Goal: Information Seeking & Learning: Learn about a topic

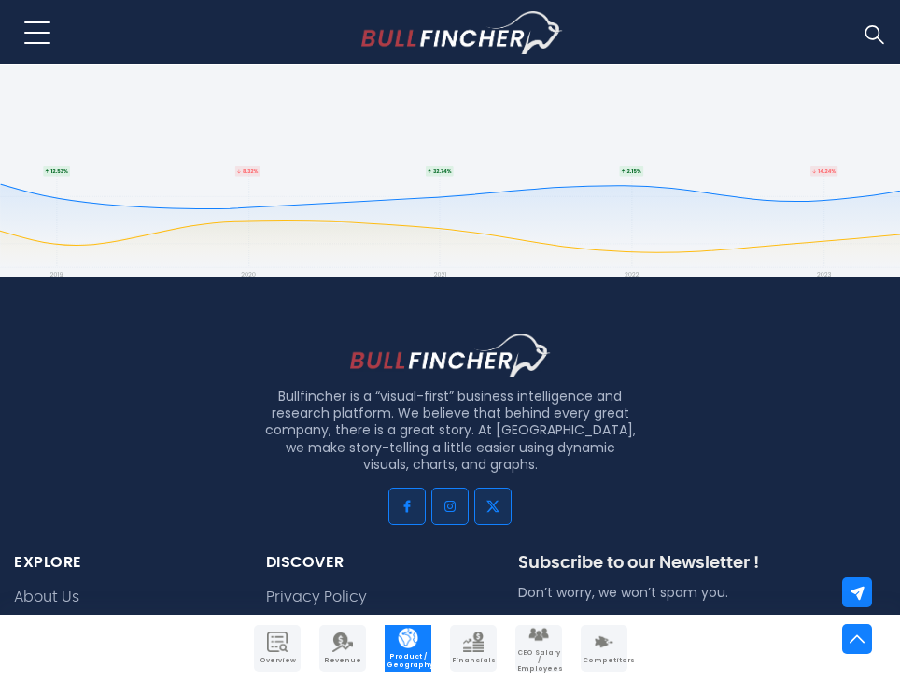
scroll to position [4761, 0]
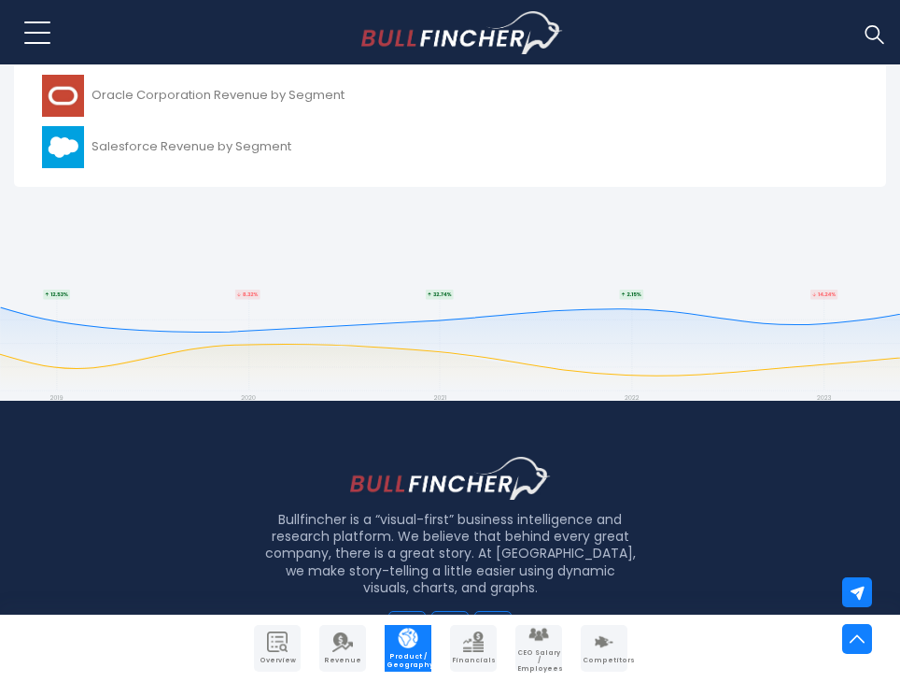
click at [325, 527] on p "Bullfincher is a “visual-first” business intelligence and research platform. We…" at bounding box center [449, 553] width 373 height 85
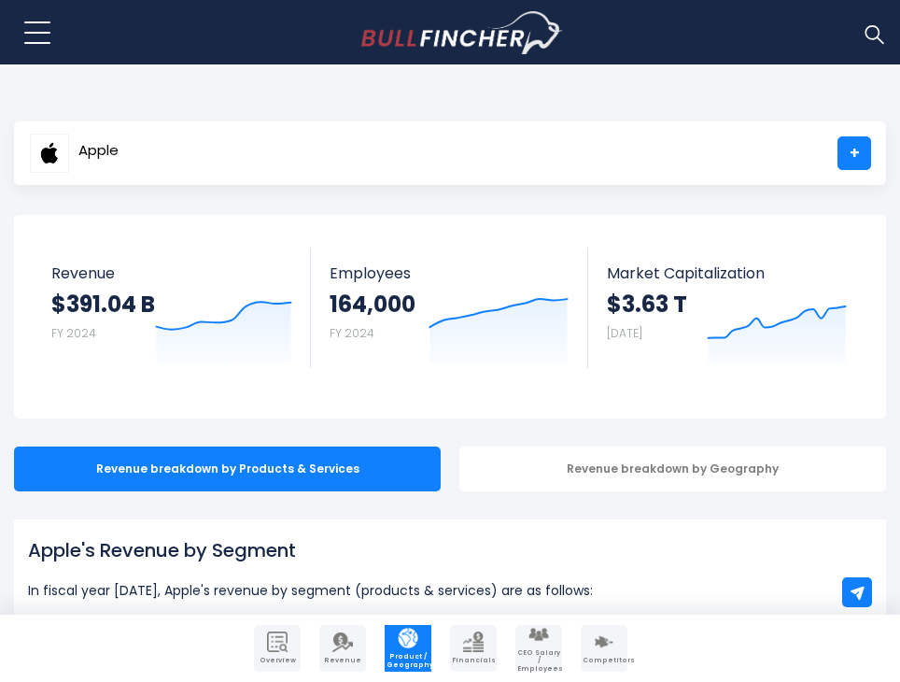
scroll to position [373, 0]
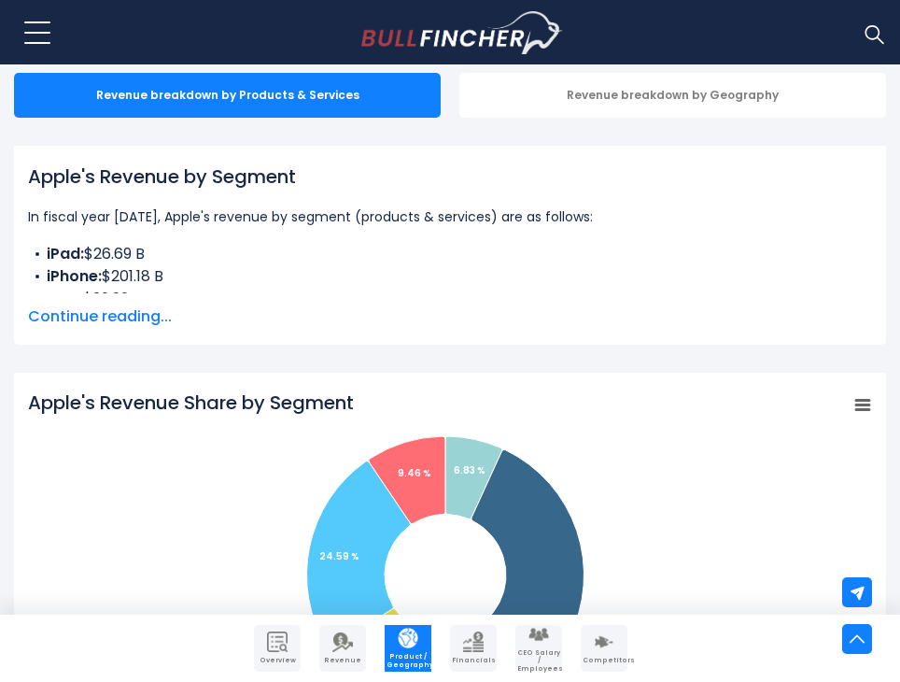
click at [136, 315] on span "Continue reading..." at bounding box center [450, 316] width 844 height 22
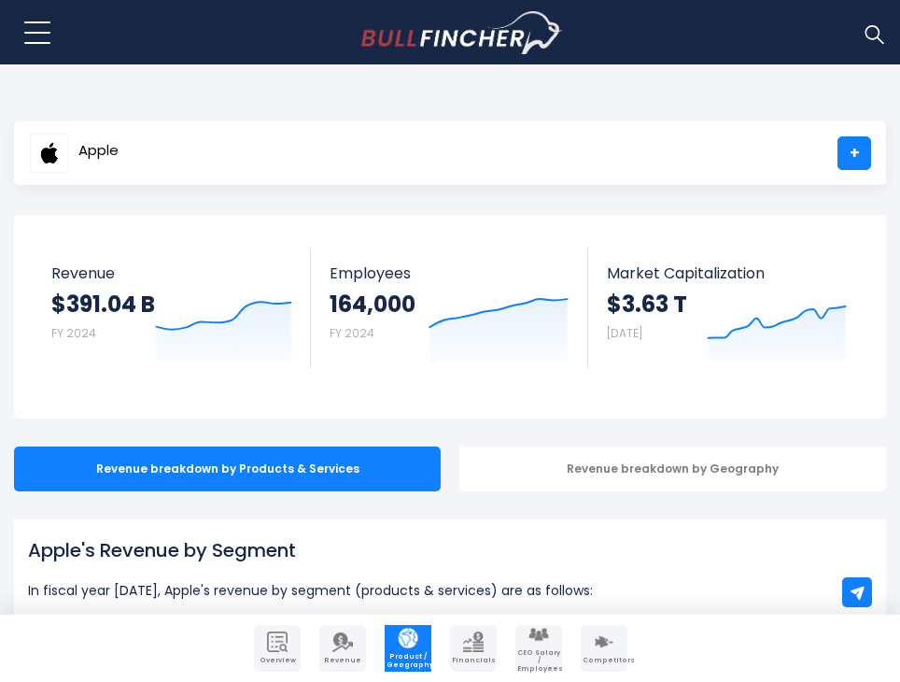
scroll to position [187, 0]
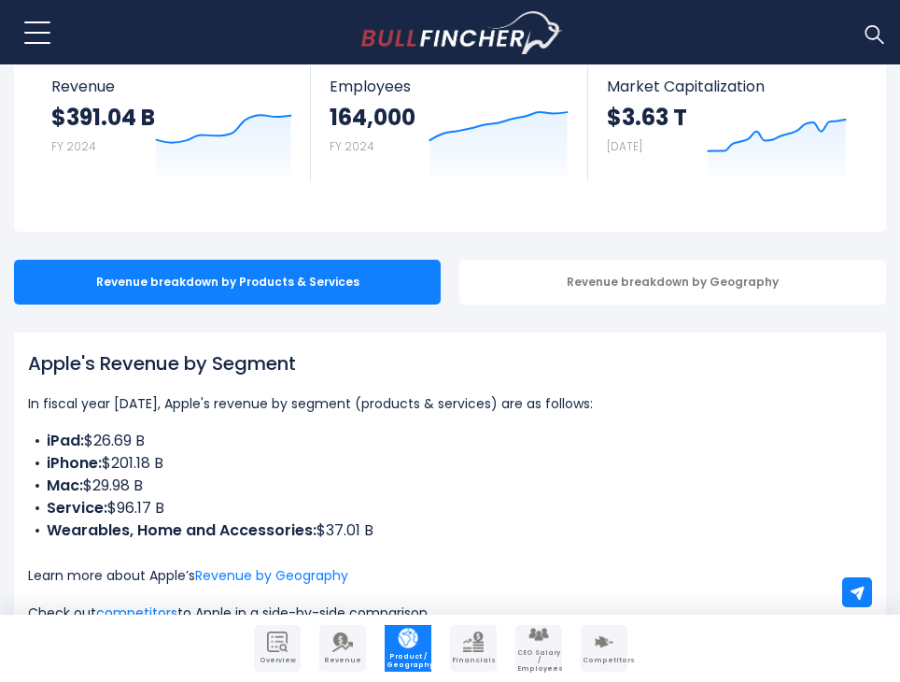
click at [344, 476] on li "Mac: $29.98 B" at bounding box center [450, 485] width 844 height 22
click at [341, 456] on li "iPhone: $201.18 B" at bounding box center [450, 463] width 844 height 22
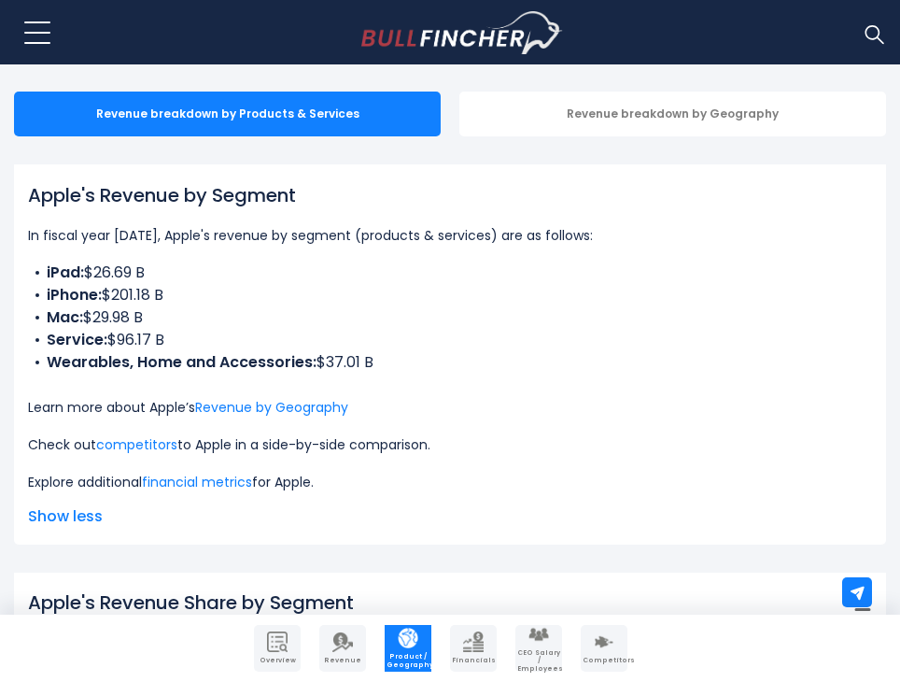
scroll to position [373, 0]
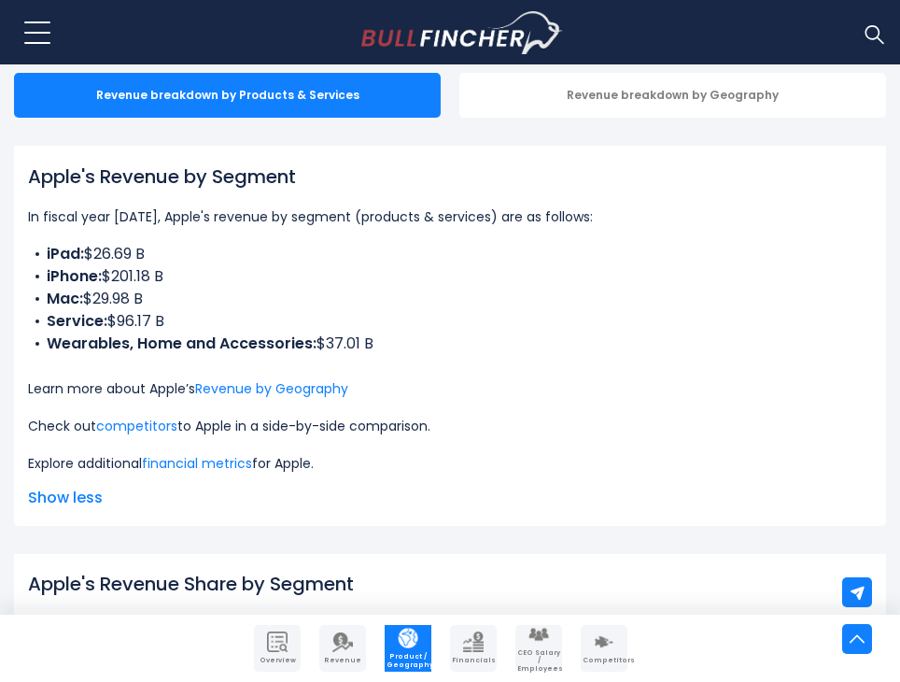
drag, startPoint x: 258, startPoint y: 391, endPoint x: 527, endPoint y: 302, distance: 283.4
click at [527, 302] on li "Mac: $29.98 B" at bounding box center [450, 299] width 844 height 22
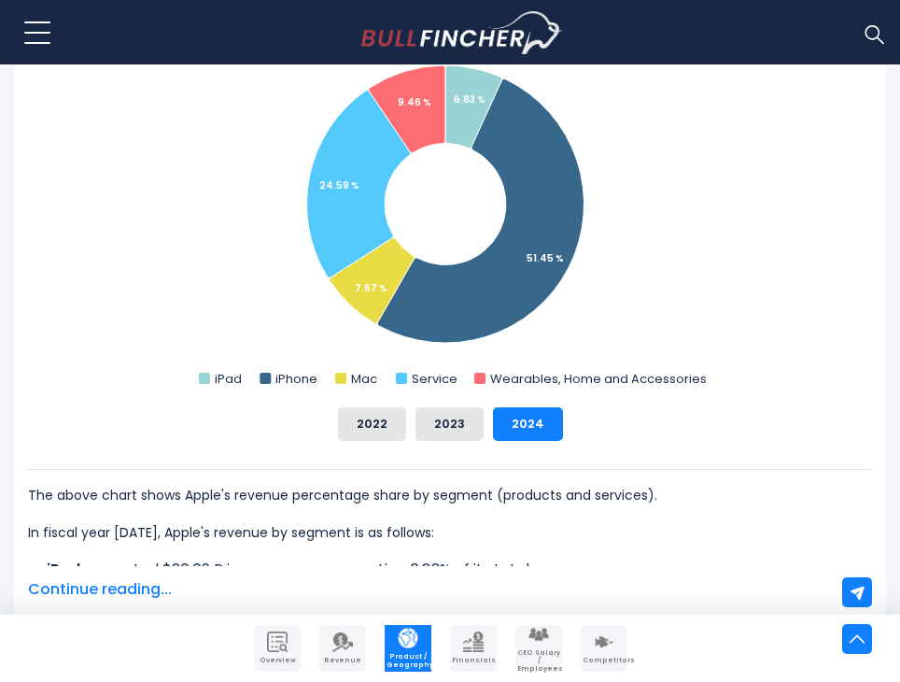
scroll to position [1120, 0]
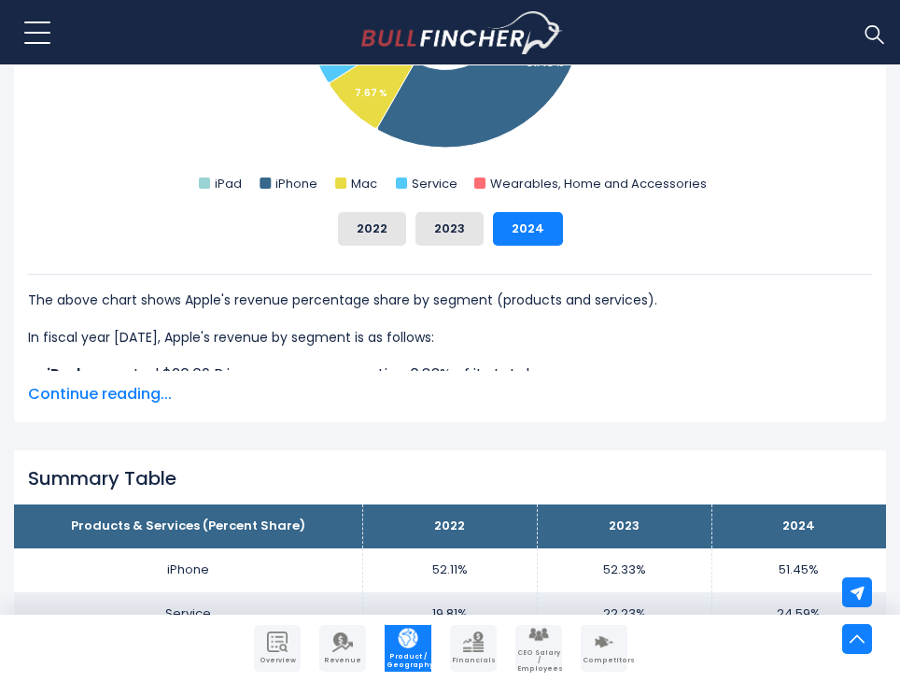
click at [149, 395] on span "Continue reading..." at bounding box center [450, 394] width 844 height 22
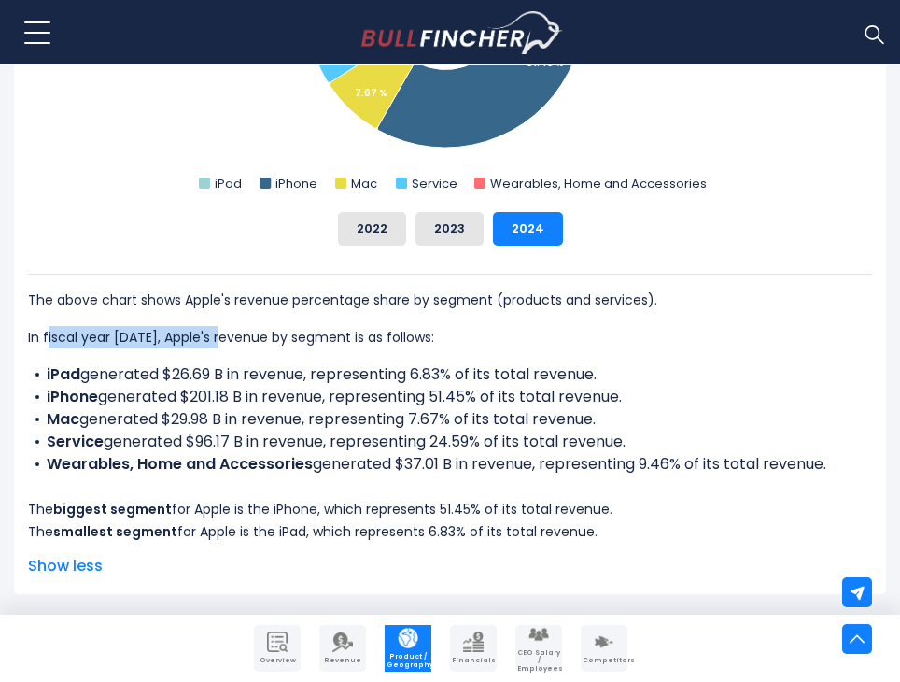
drag, startPoint x: 47, startPoint y: 344, endPoint x: 226, endPoint y: 339, distance: 179.3
click at [226, 339] on p "In fiscal year [DATE], Apple's revenue by segment is as follows:" at bounding box center [450, 337] width 844 height 22
click at [457, 351] on div "The above chart shows Apple's revenue percentage share by segment (products and…" at bounding box center [450, 408] width 844 height 269
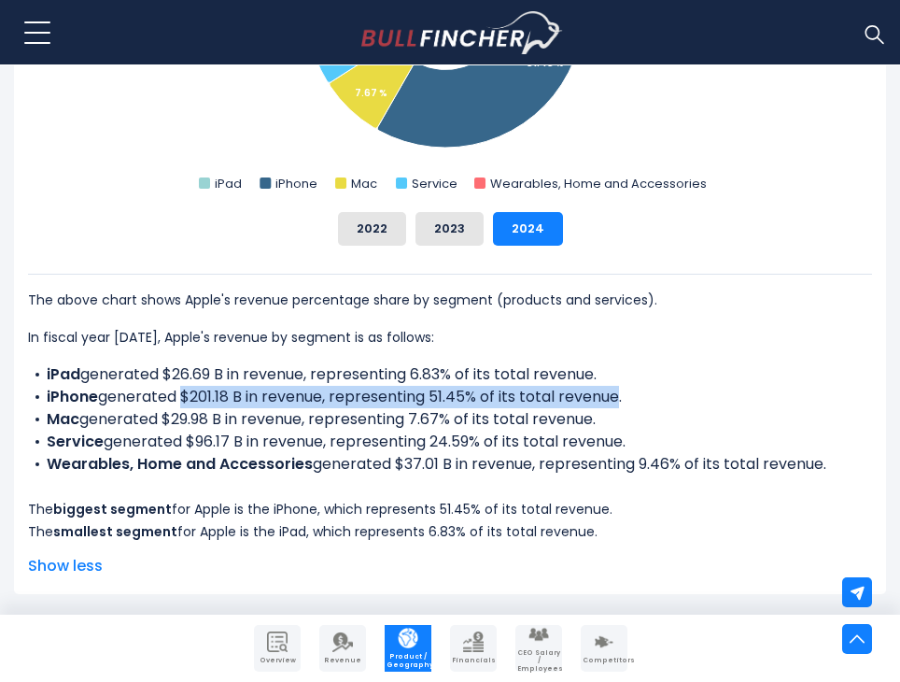
drag, startPoint x: 178, startPoint y: 394, endPoint x: 614, endPoint y: 398, distance: 436.0
click at [614, 398] on li "iPhone generated $201.18 B in revenue, representing 51.45% of its total revenue." at bounding box center [450, 397] width 844 height 22
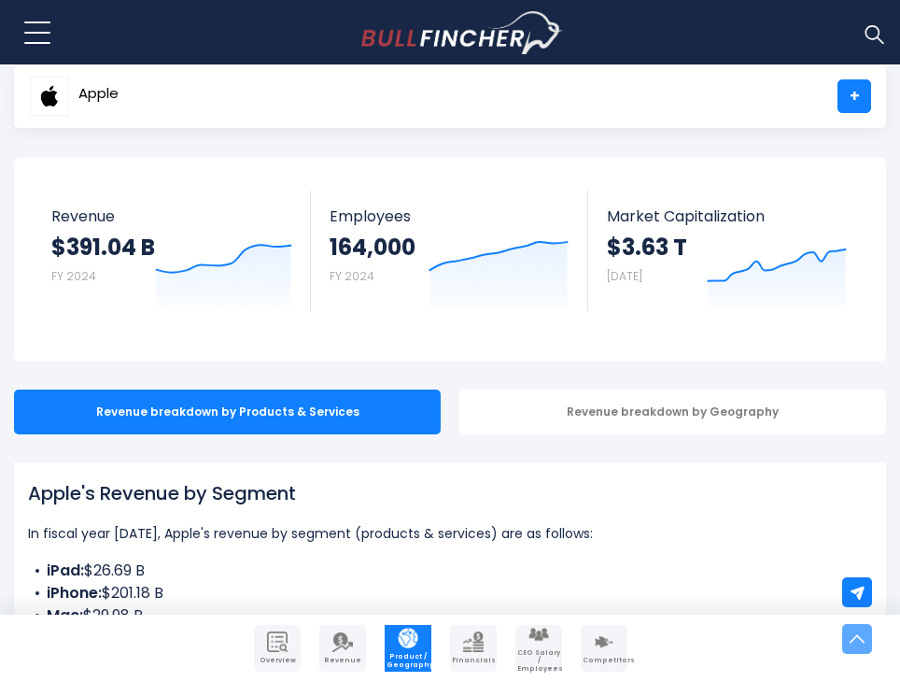
scroll to position [0, 0]
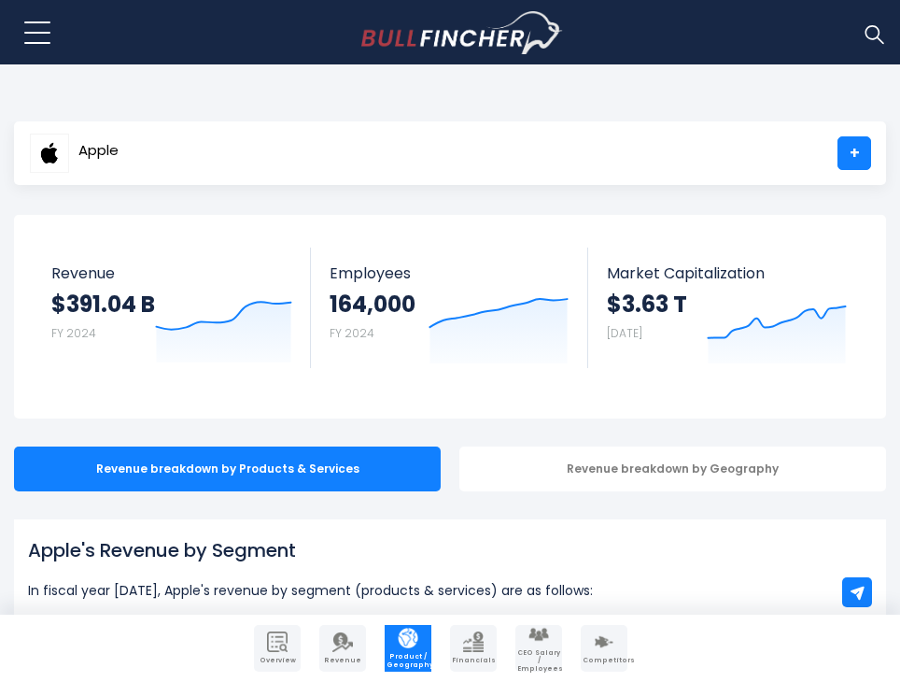
click at [370, 143] on div "Apple +" at bounding box center [450, 152] width 872 height 63
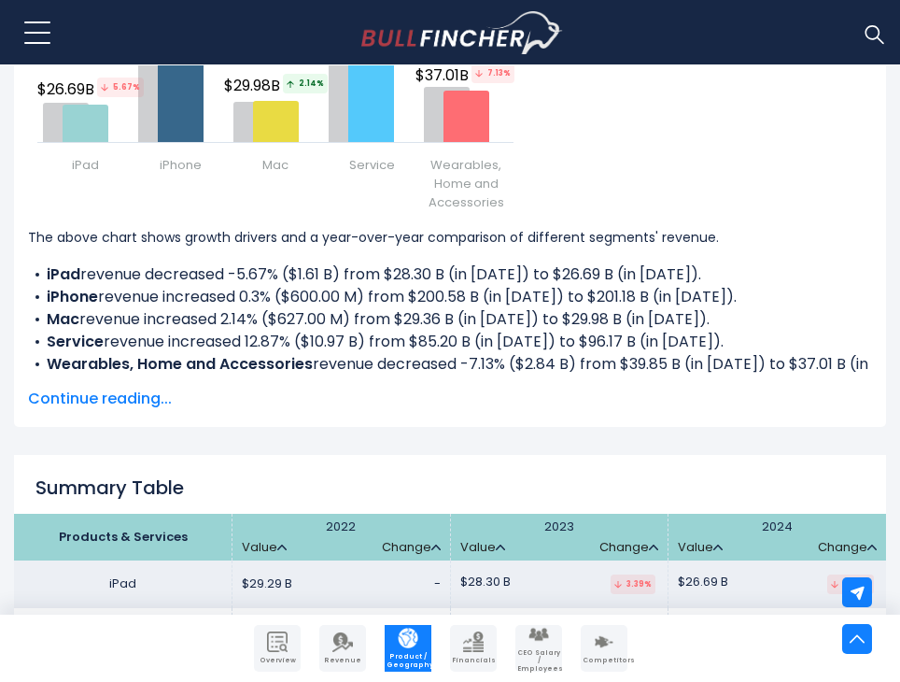
scroll to position [2987, 0]
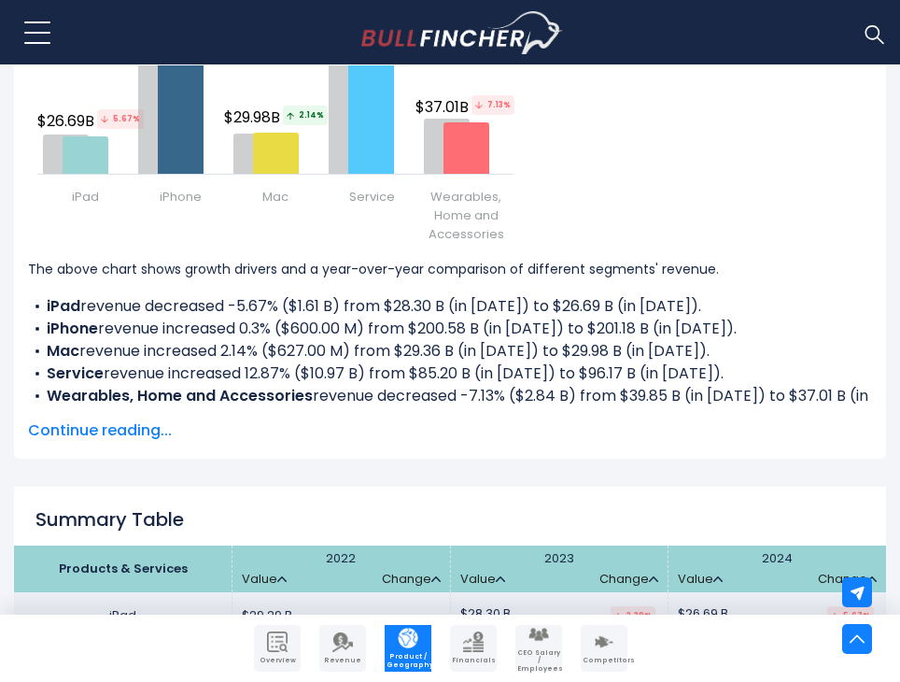
click at [144, 429] on span "Continue reading..." at bounding box center [450, 430] width 844 height 22
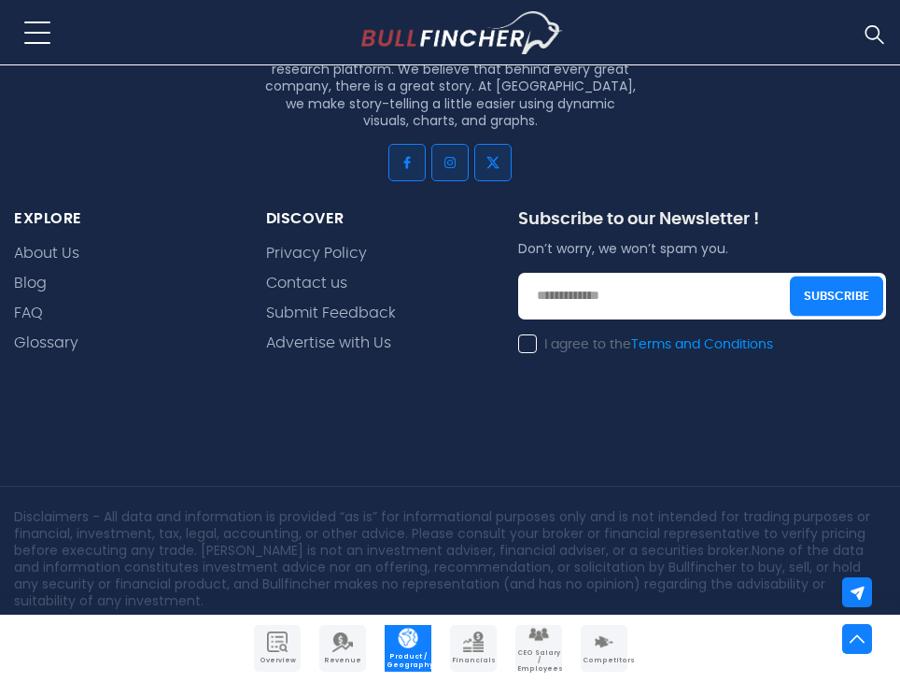
scroll to position [5695, 0]
